Goal: Task Accomplishment & Management: Use online tool/utility

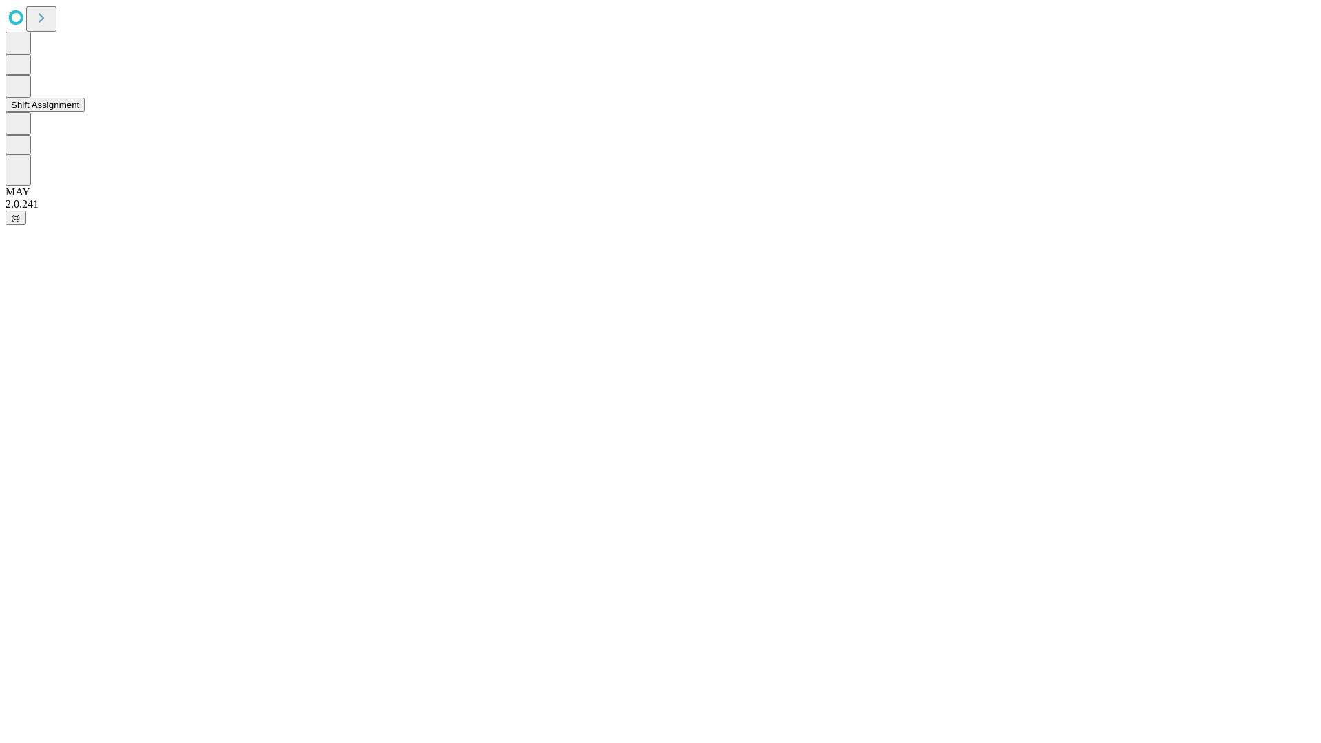
click at [85, 112] on button "Shift Assignment" at bounding box center [45, 105] width 79 height 14
